Goal: Navigation & Orientation: Find specific page/section

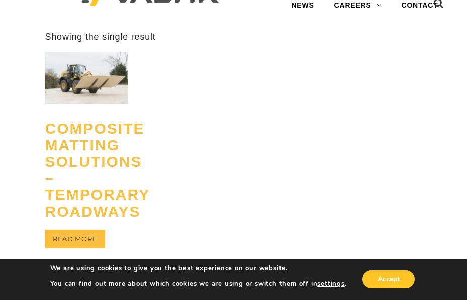
scroll to position [75, 0]
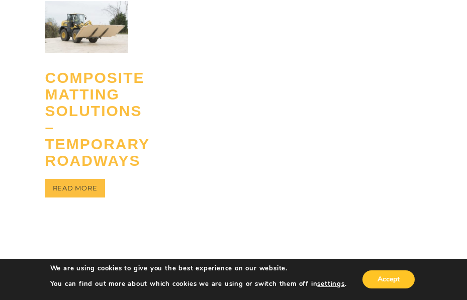
click at [104, 142] on h2 "Composite Matting Solutions – Temporary Roadways" at bounding box center [86, 119] width 83 height 115
